Goal: Check status

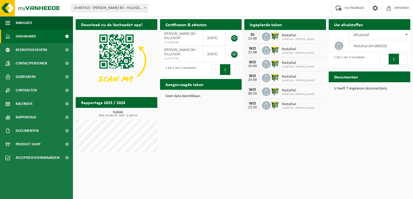
click at [253, 38] on div "12-08" at bounding box center [252, 39] width 11 height 4
click at [27, 104] on span "Kalender" at bounding box center [24, 104] width 17 height 14
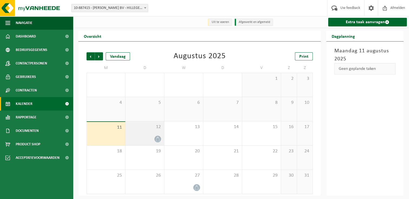
click at [157, 141] on icon at bounding box center [157, 139] width 5 height 5
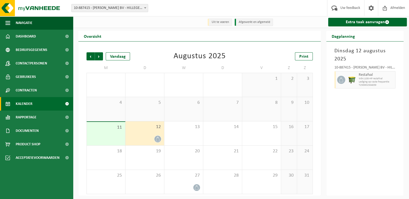
click at [157, 141] on icon at bounding box center [157, 139] width 5 height 5
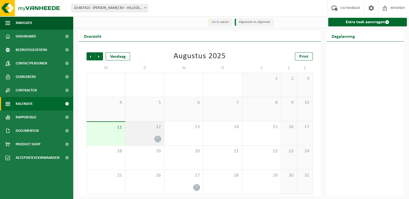
click at [157, 141] on icon at bounding box center [157, 139] width 5 height 5
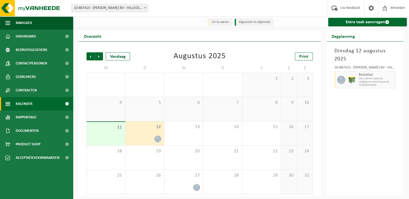
drag, startPoint x: 340, startPoint y: 80, endPoint x: 375, endPoint y: 105, distance: 43.4
click at [375, 105] on div "[DATE] 10-887415 - [PERSON_NAME] BV - HILLEGEM Restafval WB-1100-HP restafval L…" at bounding box center [364, 119] width 77 height 155
click at [159, 142] on icon at bounding box center [157, 139] width 5 height 5
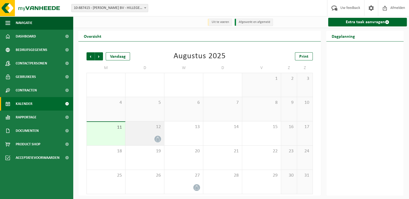
click at [159, 142] on icon at bounding box center [157, 139] width 5 height 5
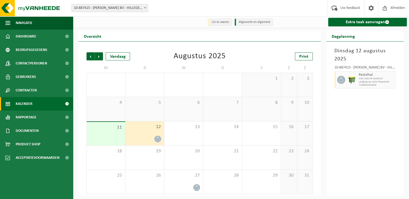
scroll to position [0, 0]
click at [369, 85] on span "T250001504839" at bounding box center [376, 84] width 35 height 3
drag, startPoint x: 340, startPoint y: 81, endPoint x: 402, endPoint y: 143, distance: 87.5
click at [402, 143] on div "[DATE] 10-887415 - [PERSON_NAME] BV - HILLEGEM Restafval WB-1100-HP restafval L…" at bounding box center [364, 118] width 77 height 155
